Goal: Task Accomplishment & Management: Complete application form

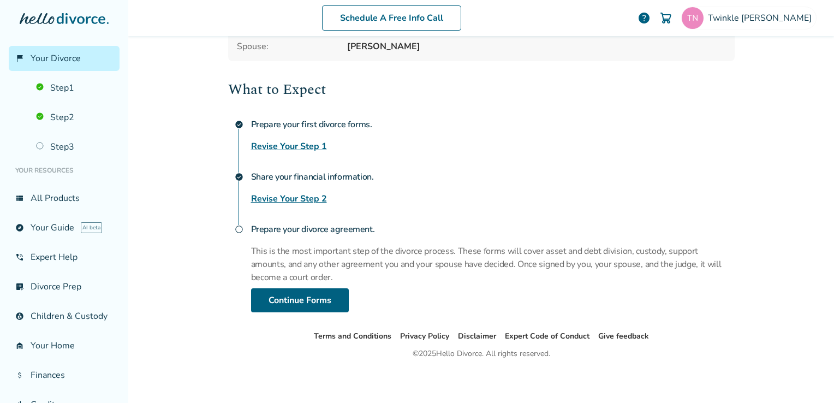
scroll to position [125, 0]
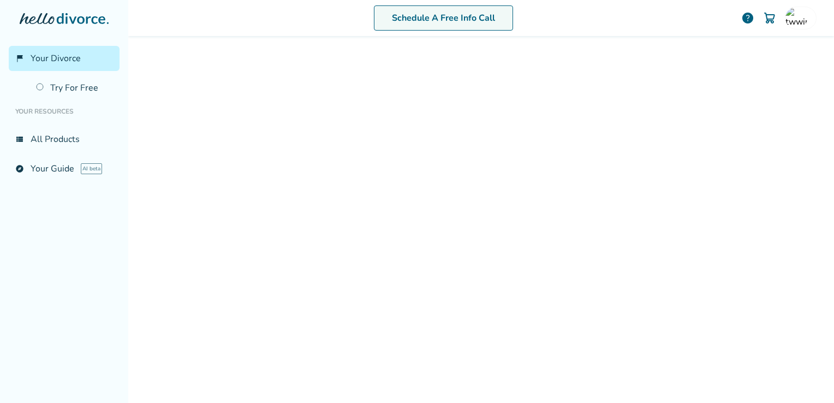
click at [465, 21] on link "Schedule A Free Info Call" at bounding box center [443, 17] width 139 height 25
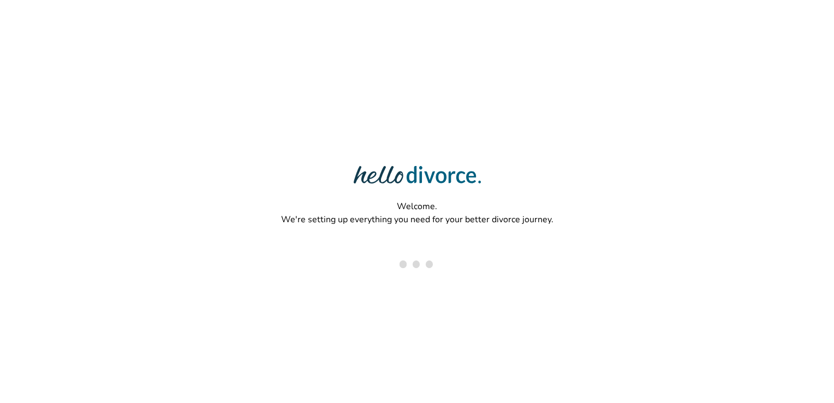
click at [716, 14] on div "Welcome. We're setting up everything you need for your better divorce journey." at bounding box center [417, 166] width 834 height 332
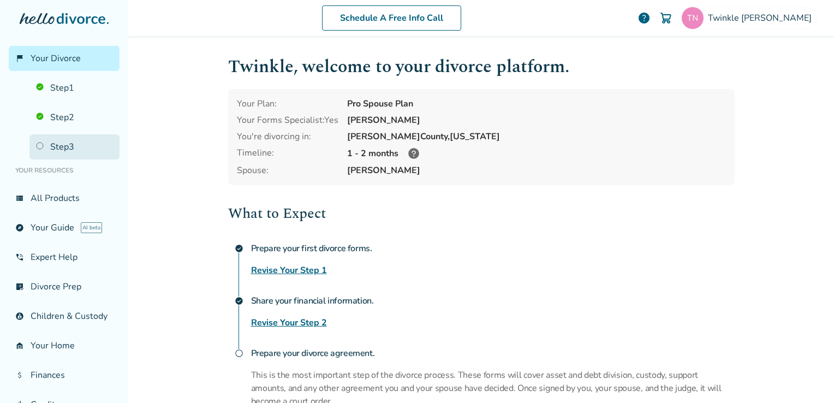
click at [67, 142] on link "Step 3" at bounding box center [74, 146] width 90 height 25
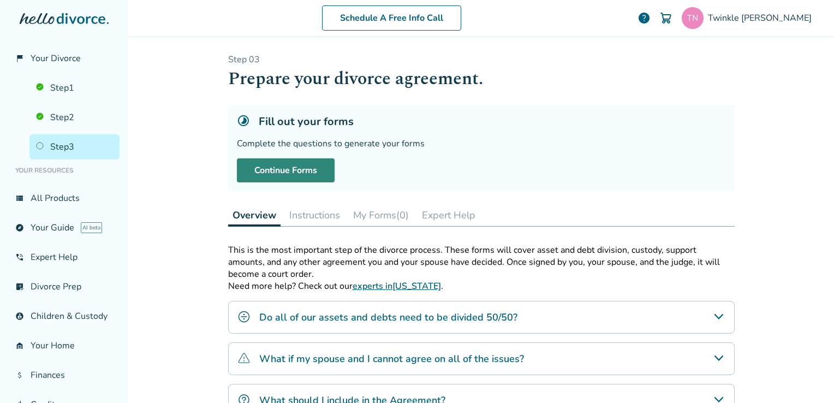
click at [288, 169] on link "Continue Forms" at bounding box center [286, 170] width 98 height 24
